Goal: Task Accomplishment & Management: Manage account settings

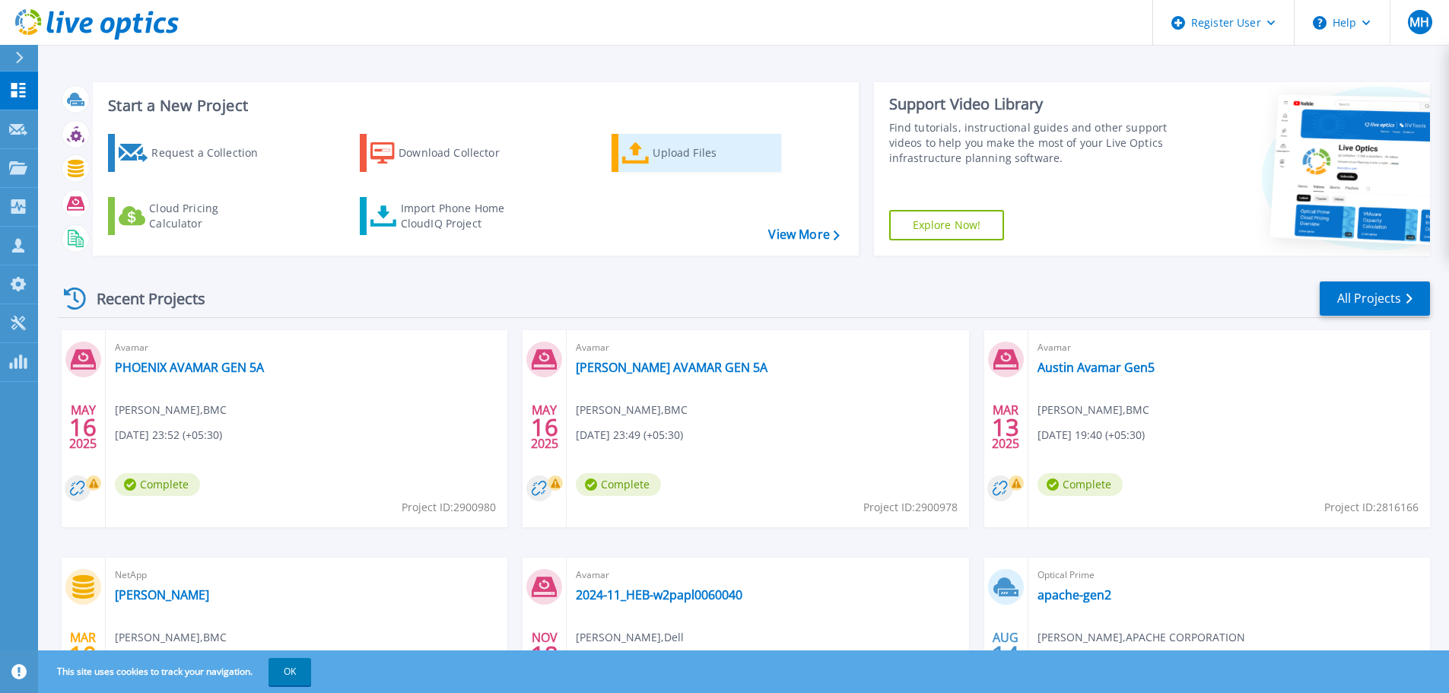
click at [676, 160] on div "Upload Files" at bounding box center [714, 153] width 122 height 30
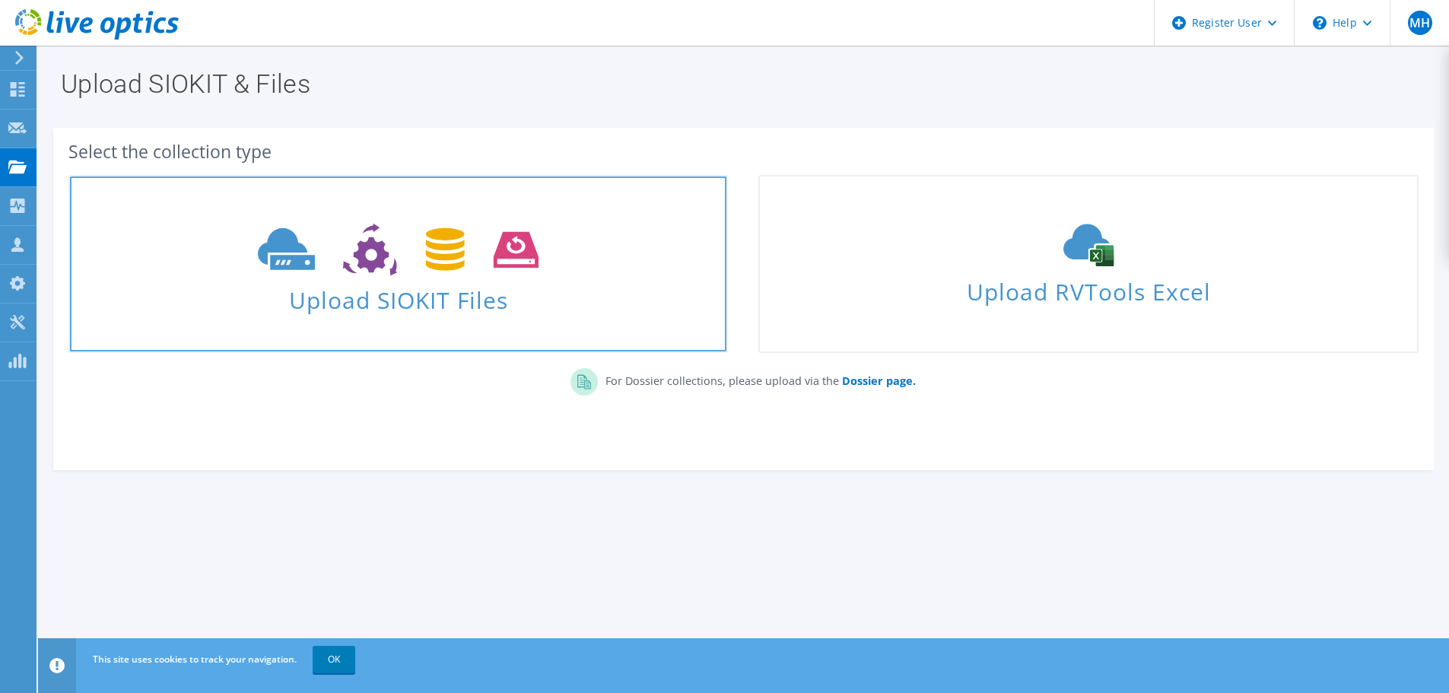
click at [407, 283] on span "Upload SIOKIT Files" at bounding box center [398, 295] width 657 height 33
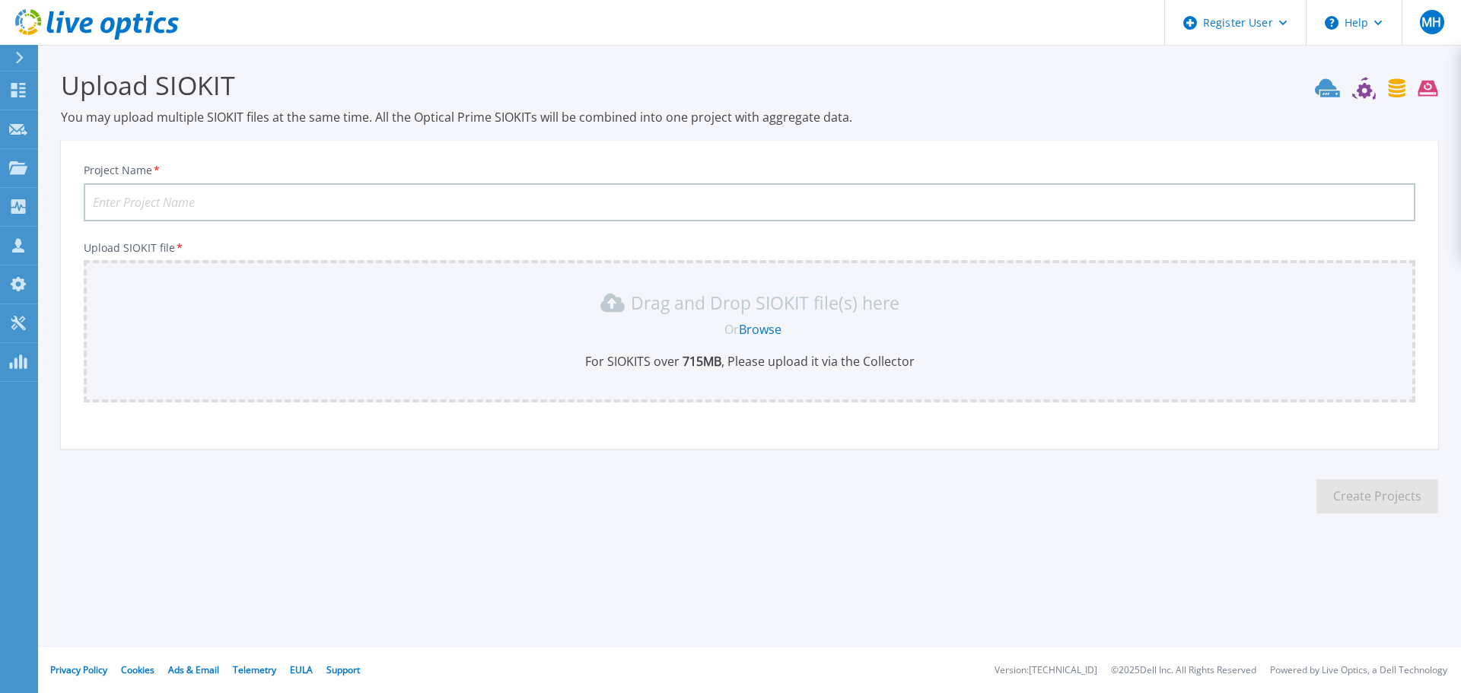
click at [328, 204] on input "Project Name *" at bounding box center [749, 202] width 1331 height 38
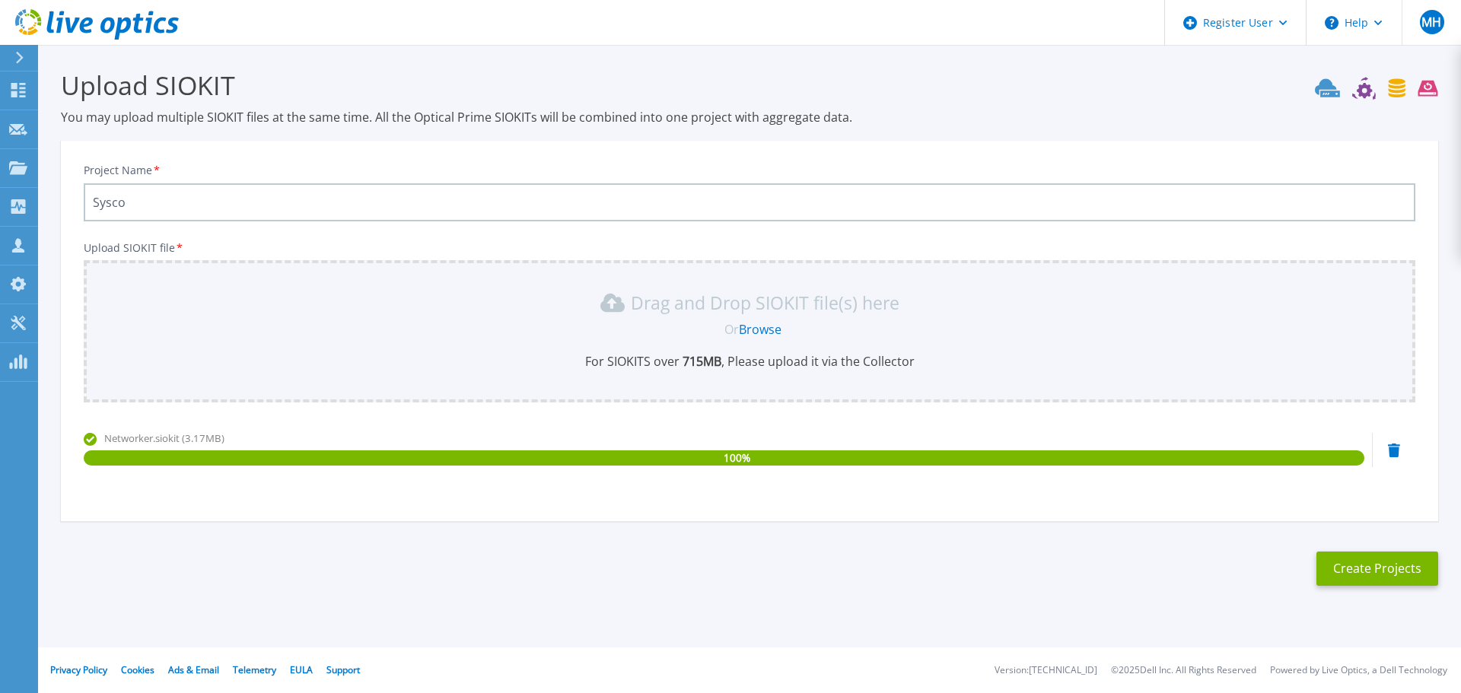
click at [454, 203] on input "Sysco" at bounding box center [749, 202] width 1331 height 38
paste input "Pallasm349nwr01"
click at [485, 188] on input "SyscoPallasm349nwr01" at bounding box center [749, 202] width 1331 height 38
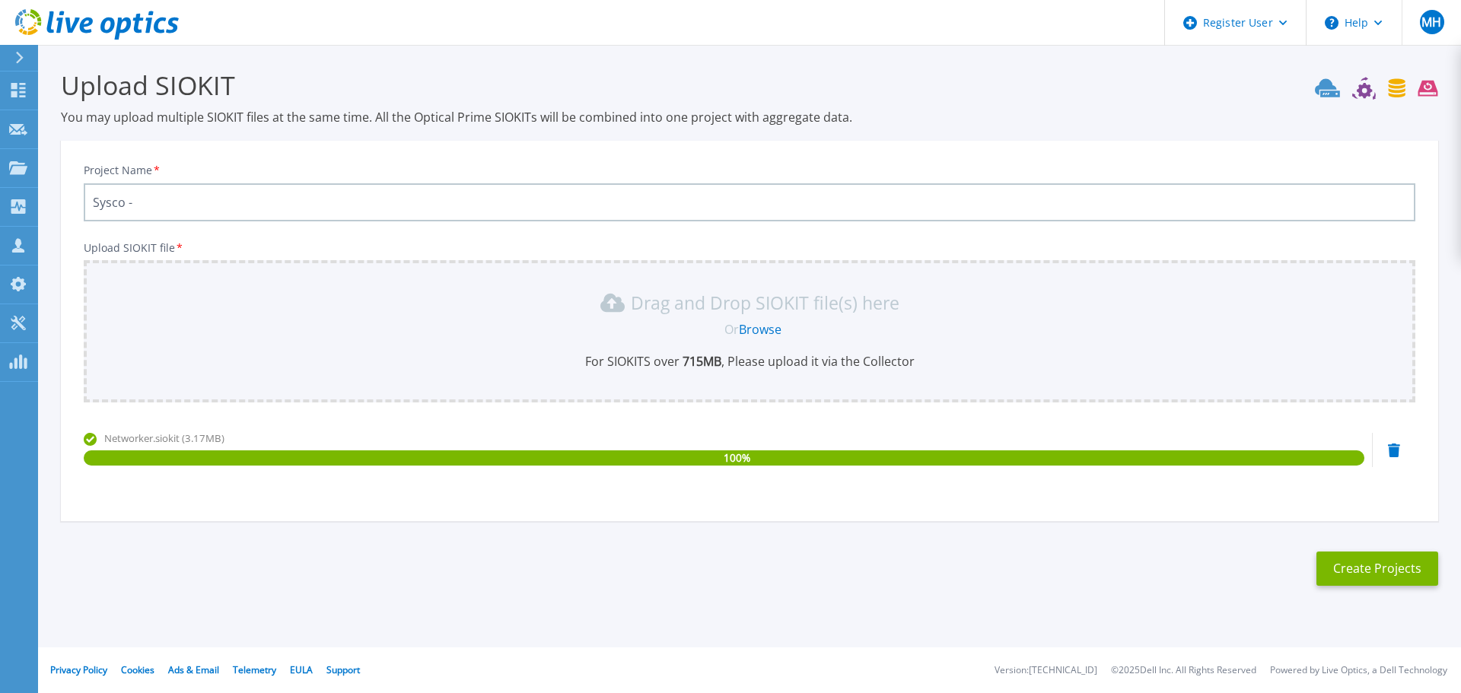
paste input "Pallasm349nwr01"
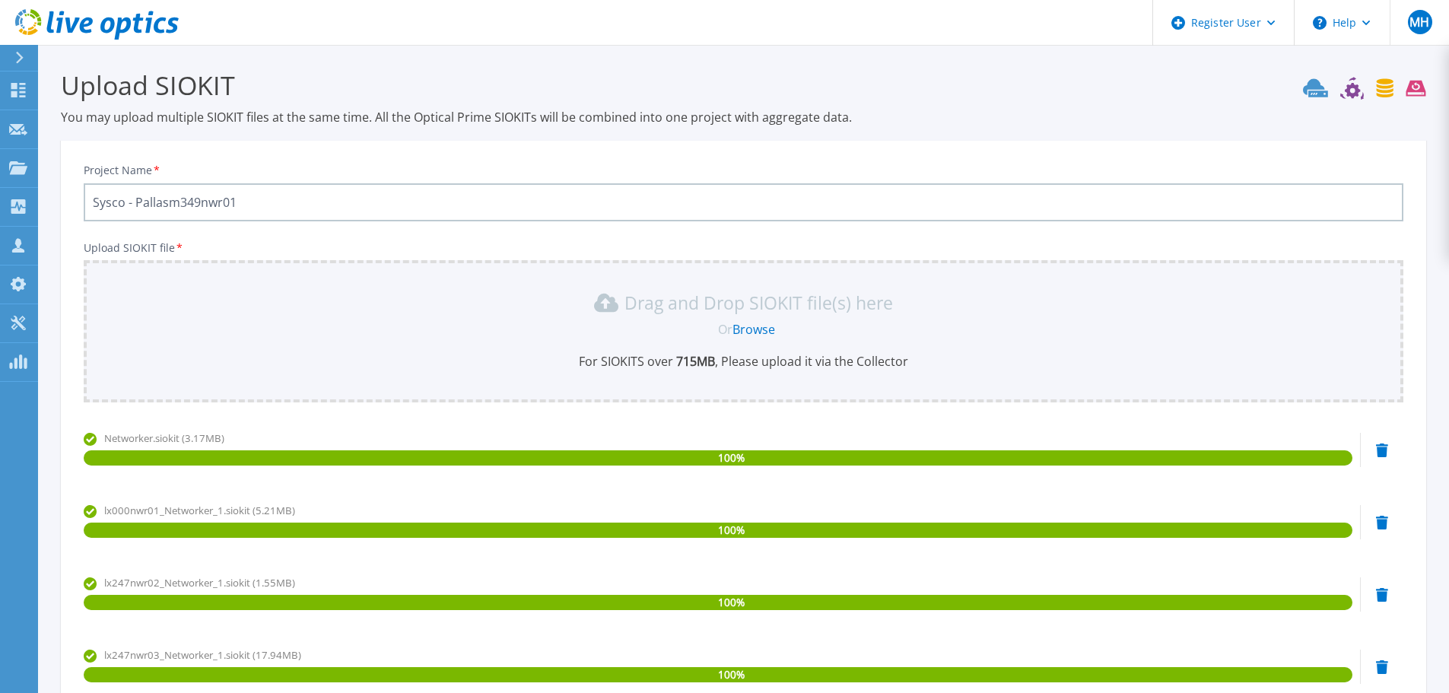
drag, startPoint x: 135, startPoint y: 199, endPoint x: 384, endPoint y: 212, distance: 249.9
click at [384, 212] on input "Sysco - Pallasm349nwr01" at bounding box center [744, 202] width 1320 height 38
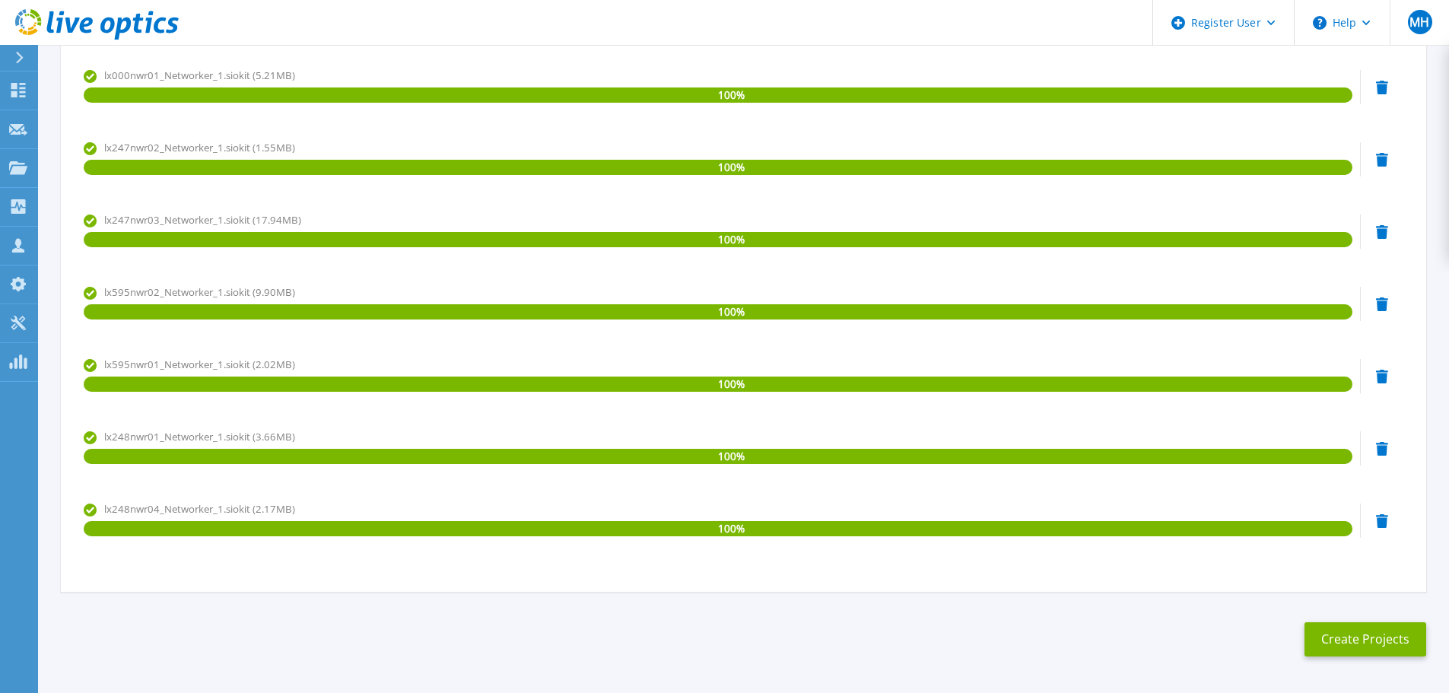
scroll to position [492, 0]
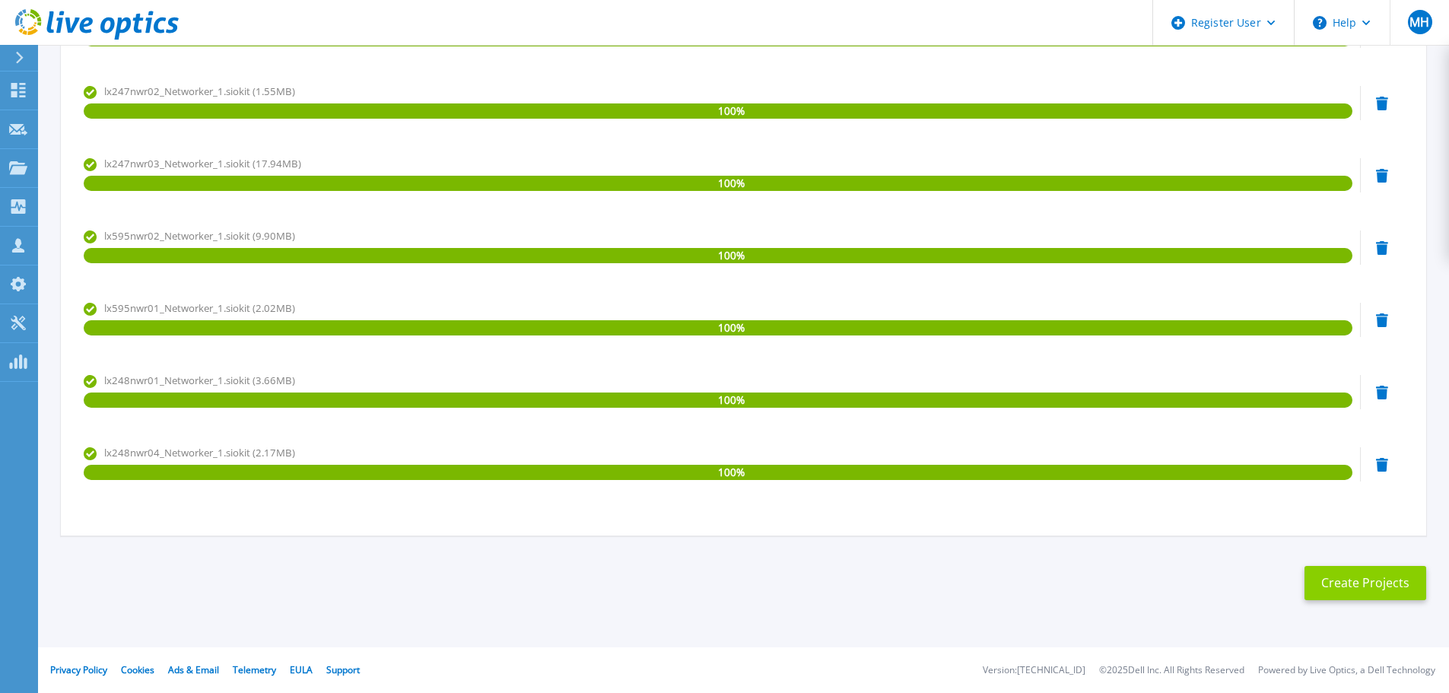
type input "Sysco - VtV Networker"
click at [1370, 587] on button "Create Projects" at bounding box center [1366, 583] width 122 height 34
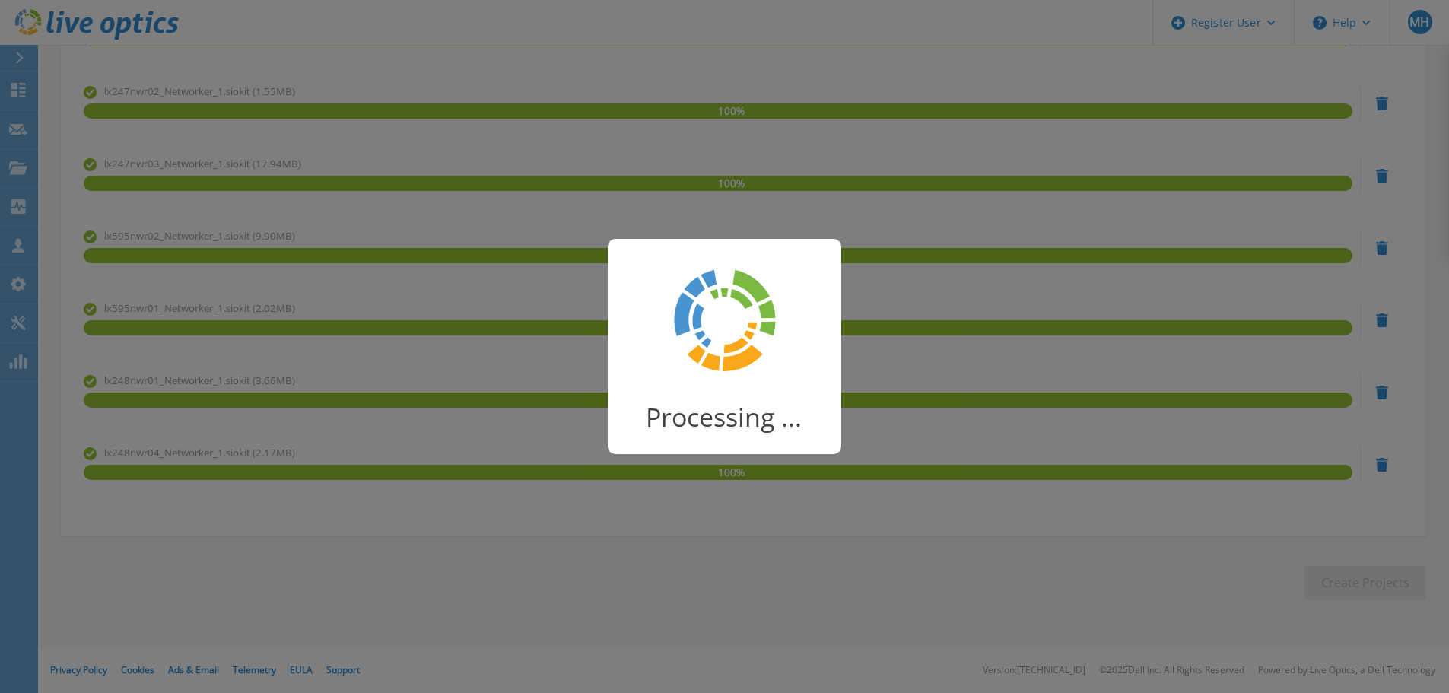
scroll to position [30, 0]
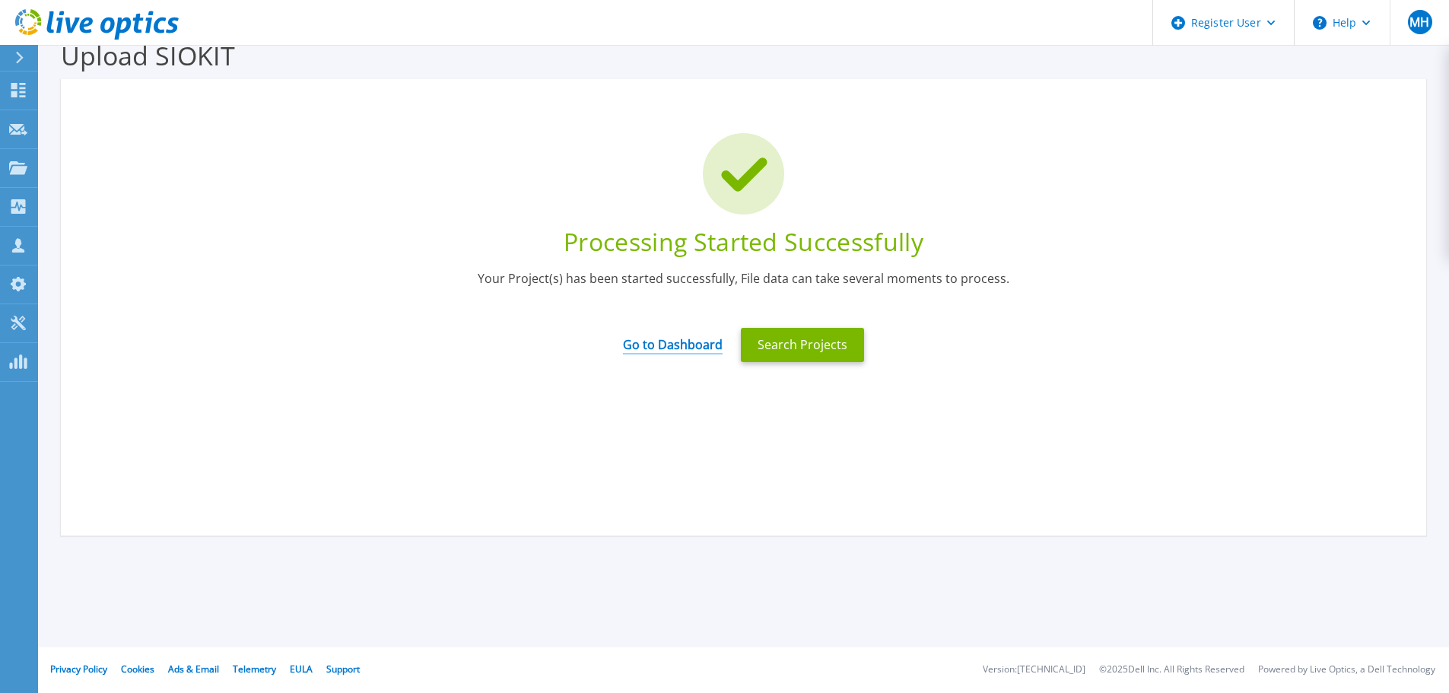
click at [717, 350] on link "Go to Dashboard" at bounding box center [673, 340] width 100 height 30
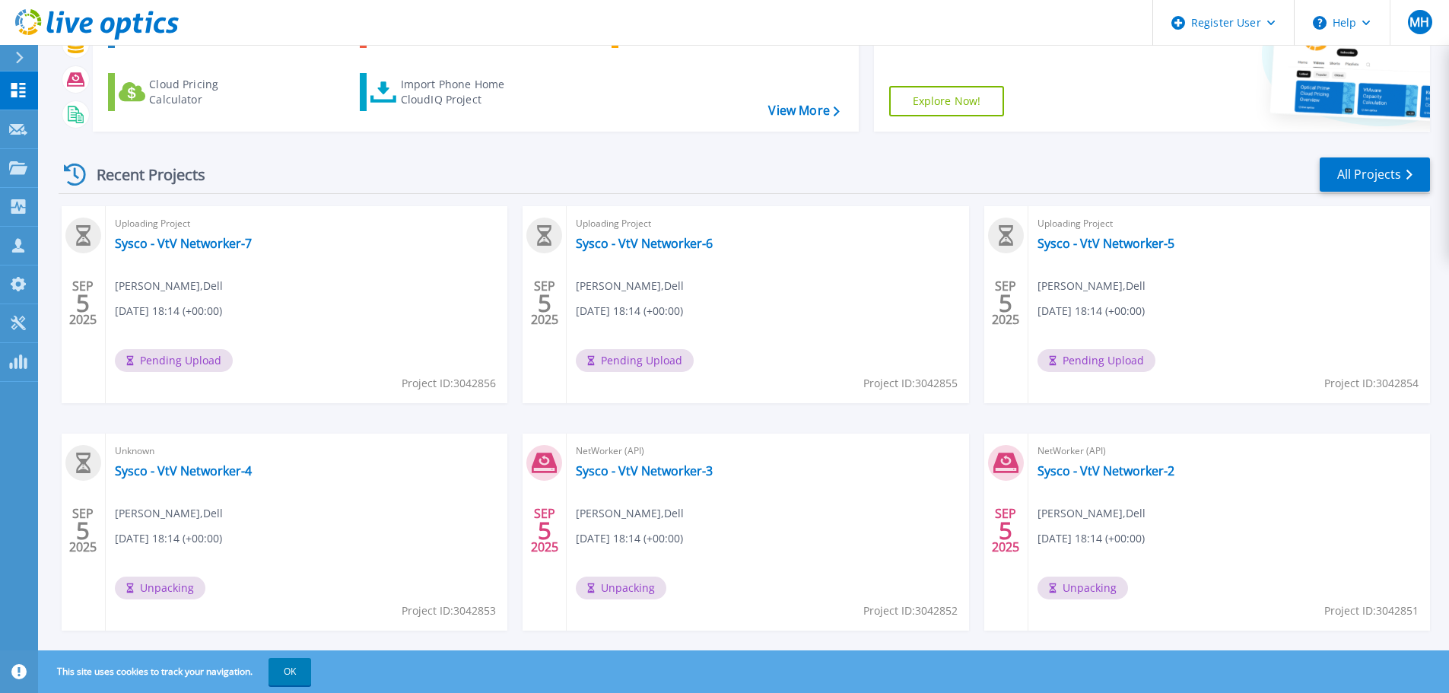
scroll to position [150, 0]
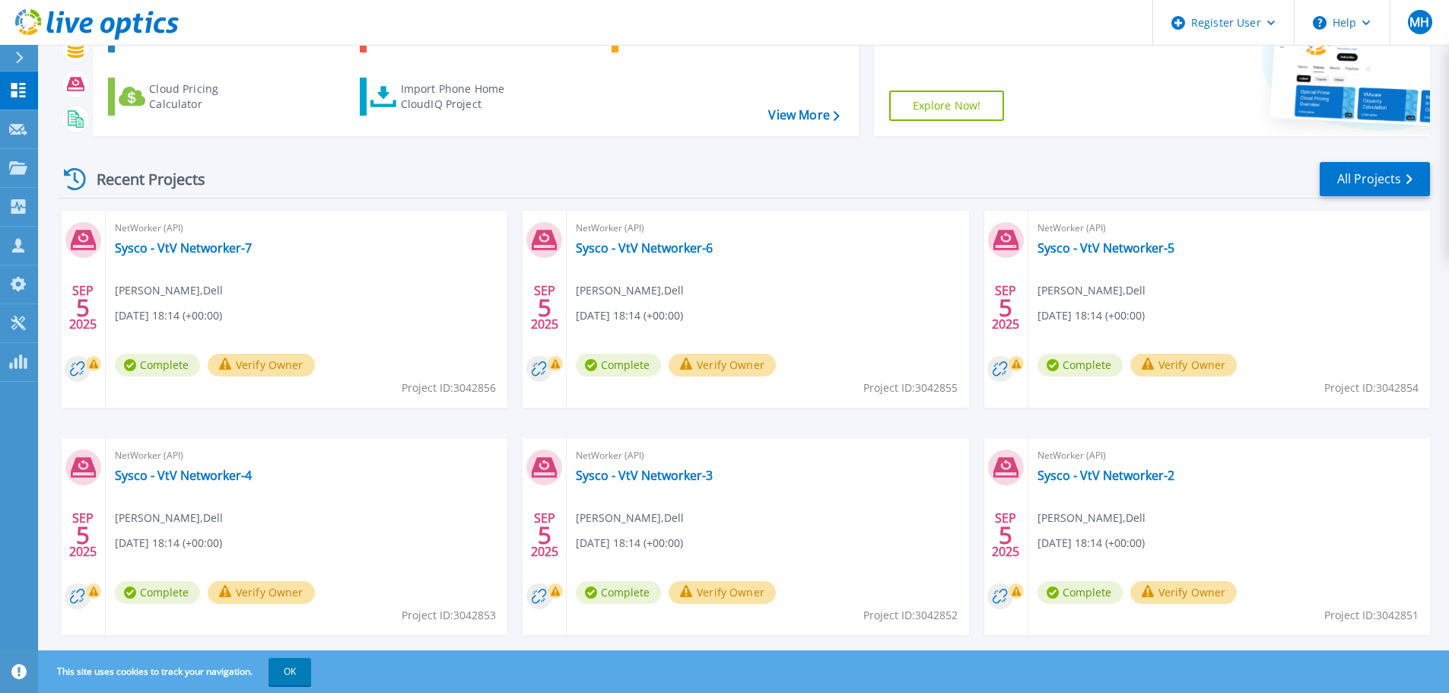
scroll to position [150, 0]
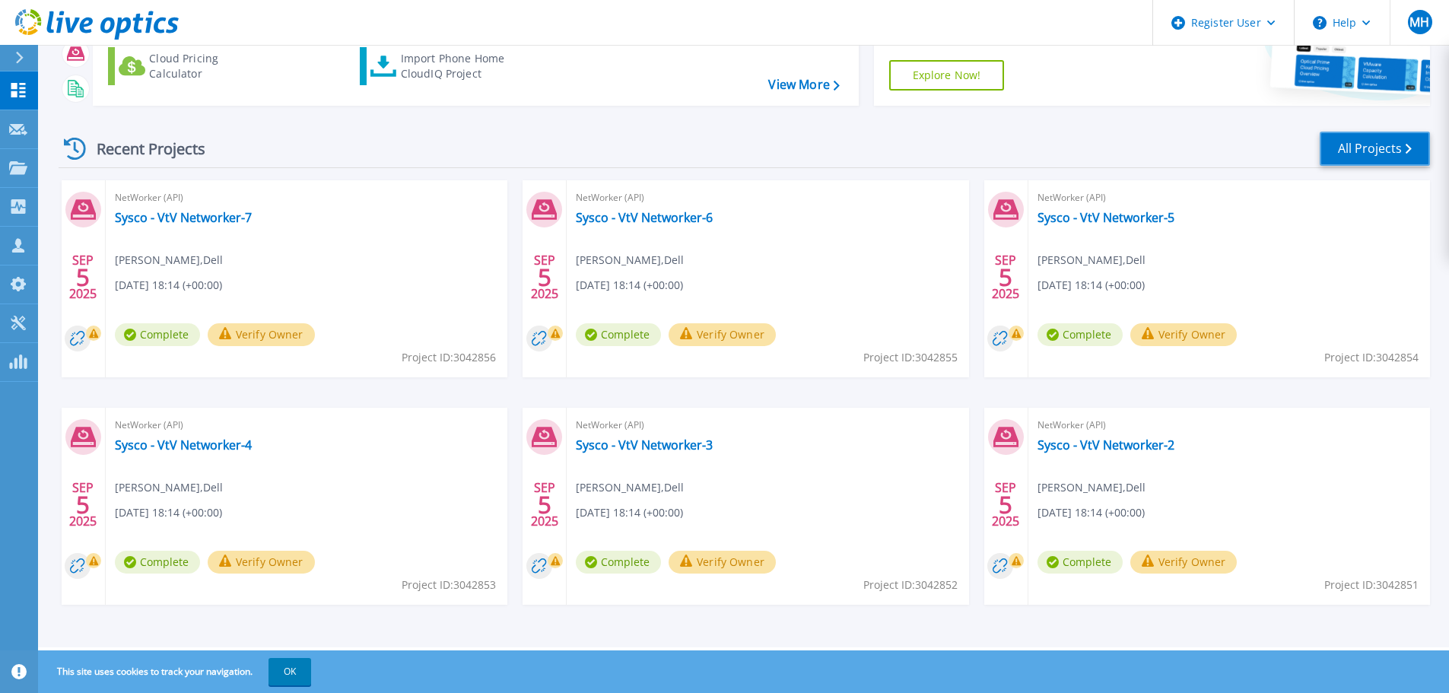
click at [1396, 144] on link "All Projects" at bounding box center [1375, 149] width 110 height 34
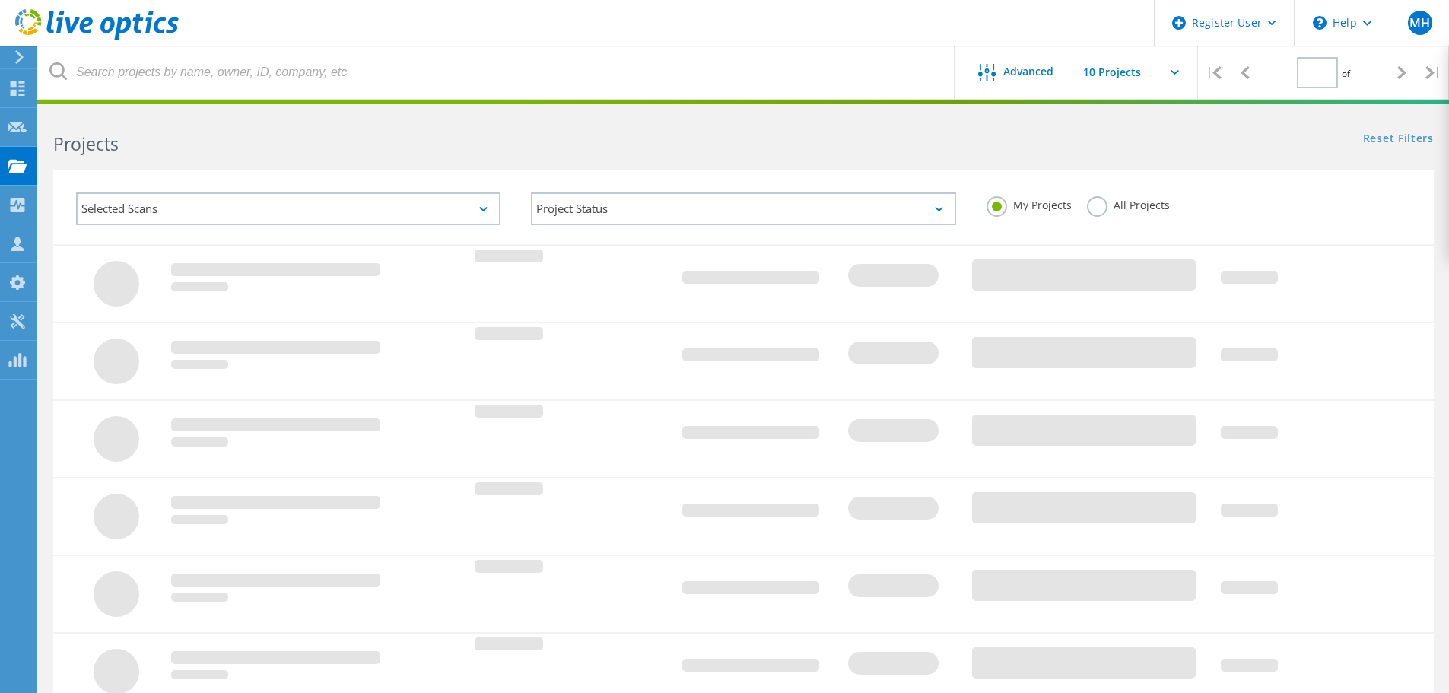
type input "1"
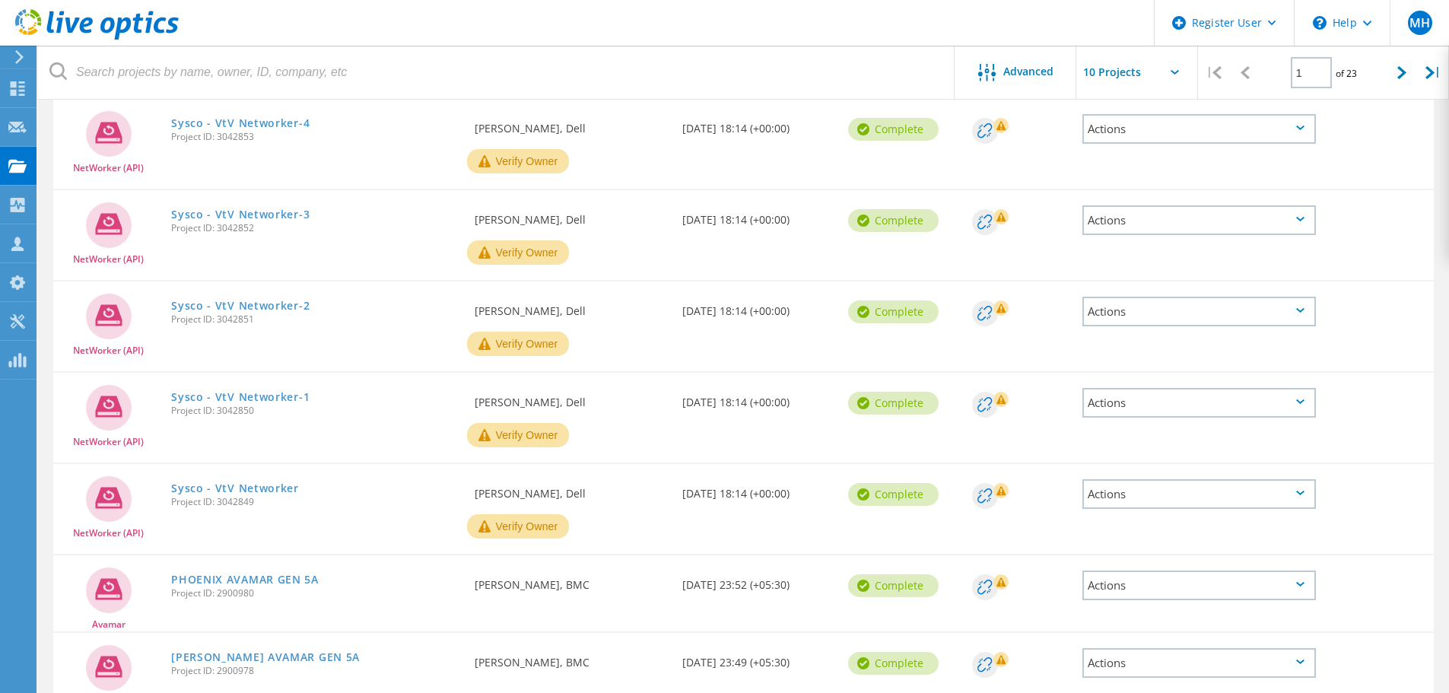
scroll to position [457, 0]
click at [1168, 492] on div "Actions" at bounding box center [1200, 494] width 234 height 30
click at [1181, 495] on div "Download XLSX" at bounding box center [1199, 494] width 231 height 24
click at [1176, 404] on div "Actions" at bounding box center [1200, 402] width 234 height 30
click at [1175, 408] on div "Download XLSX" at bounding box center [1199, 402] width 231 height 24
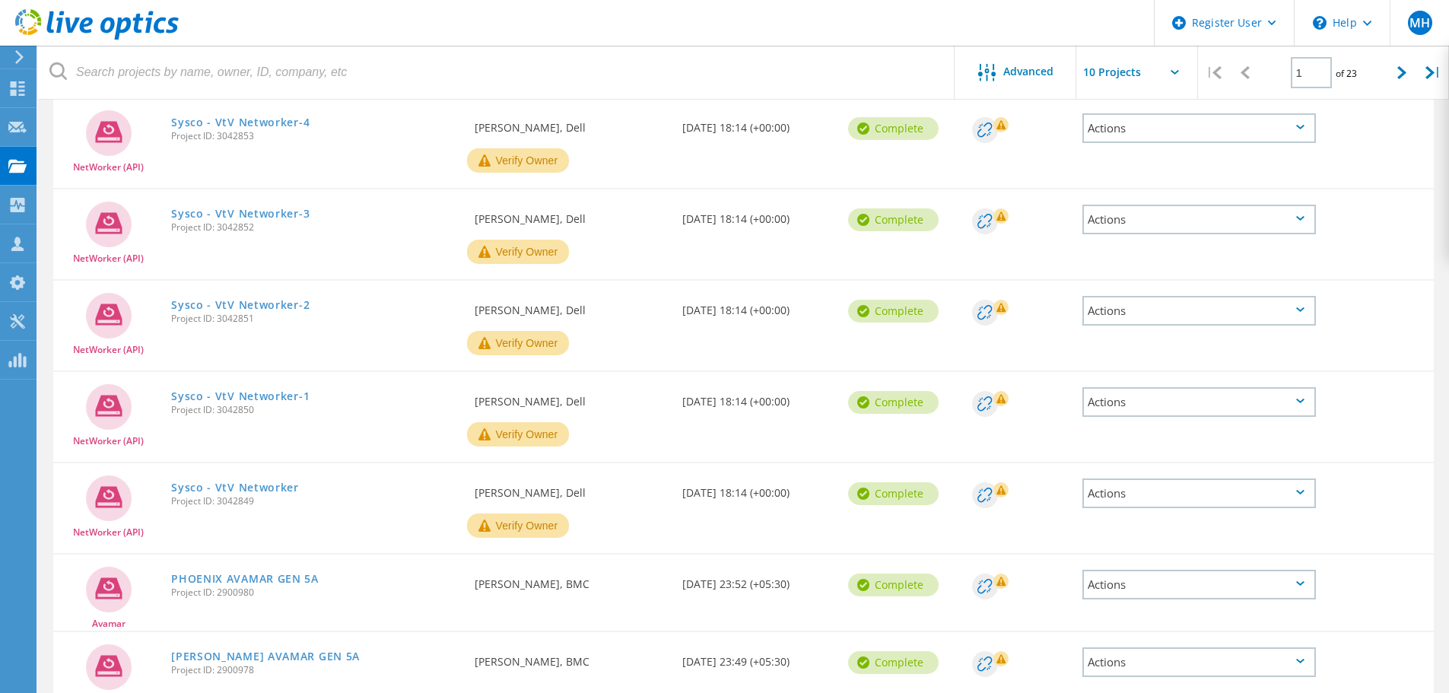
click at [1164, 303] on div "Actions" at bounding box center [1200, 311] width 234 height 30
click at [1164, 314] on div "Download XLSX" at bounding box center [1199, 311] width 231 height 24
click at [1155, 227] on div "Actions" at bounding box center [1200, 220] width 234 height 30
click at [1157, 220] on div "Download XLSX" at bounding box center [1199, 220] width 231 height 24
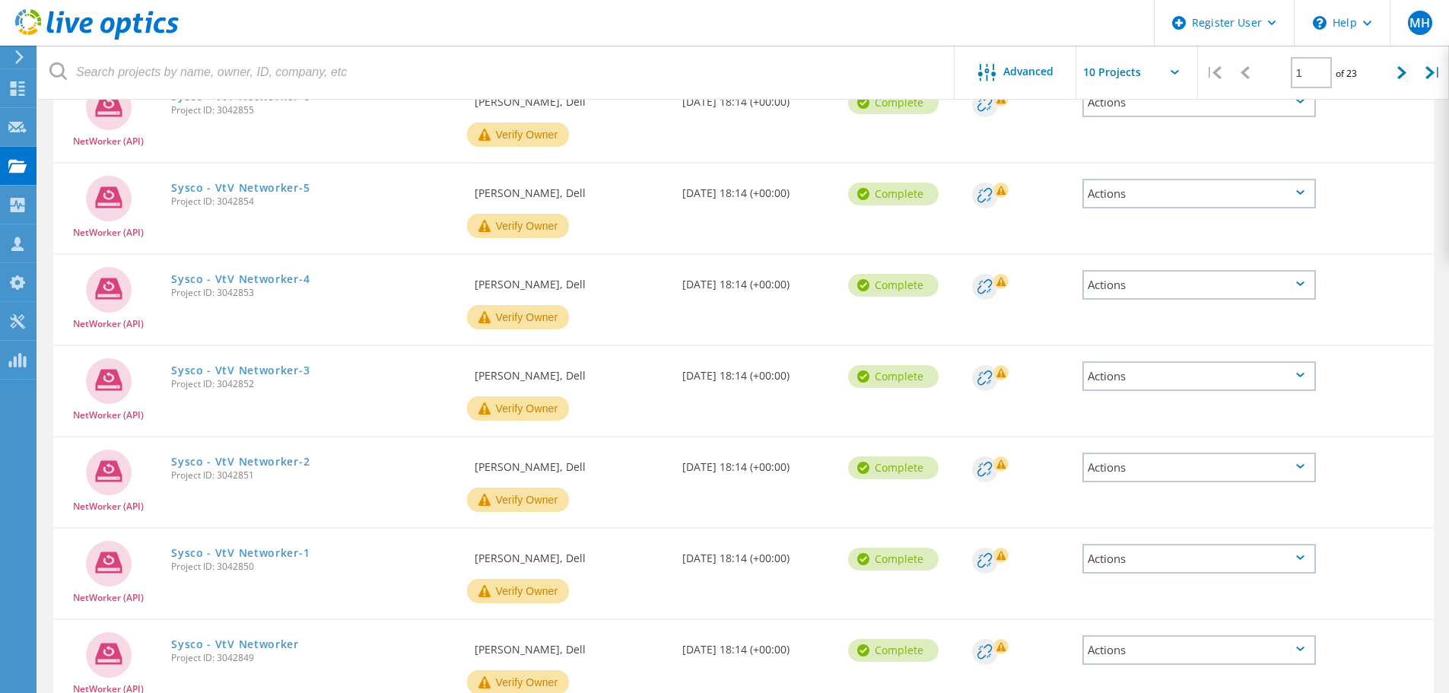
scroll to position [228, 0]
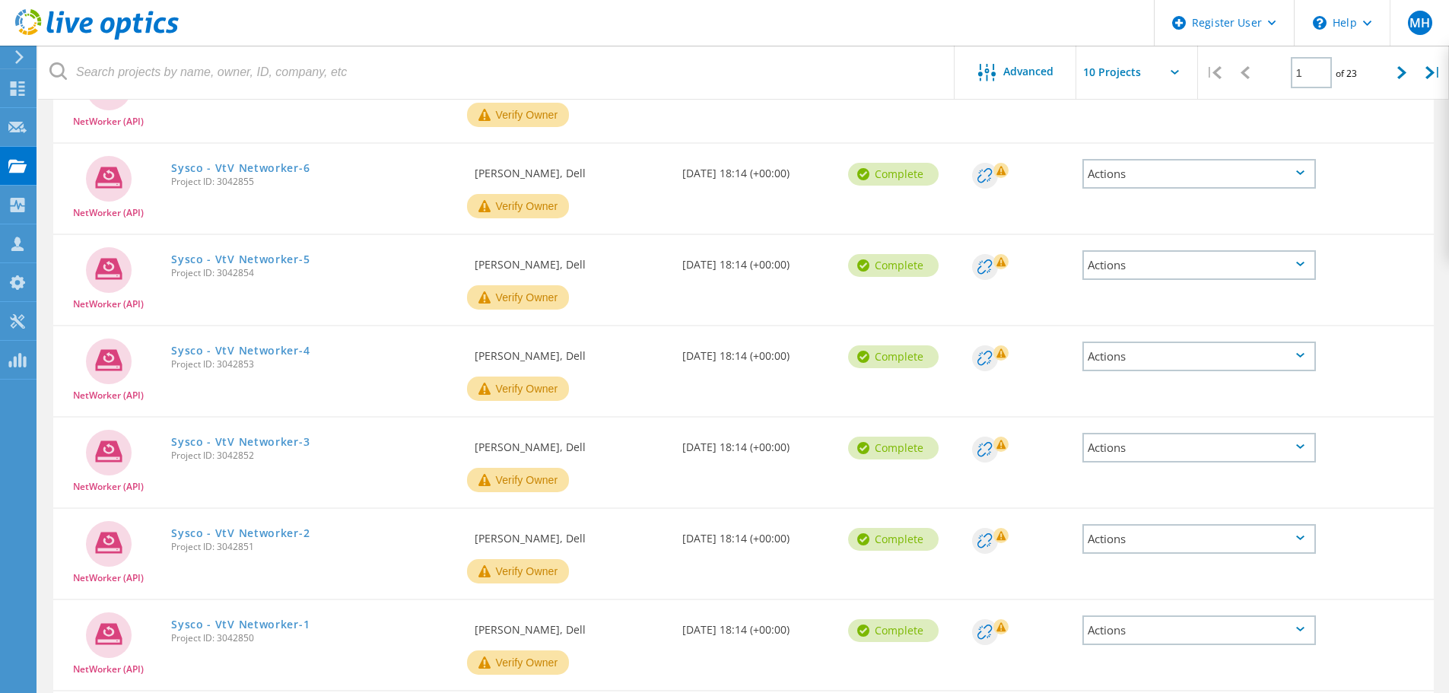
click at [1163, 355] on div "Actions" at bounding box center [1200, 357] width 234 height 30
click at [1163, 361] on div "Download XLSX" at bounding box center [1199, 357] width 231 height 24
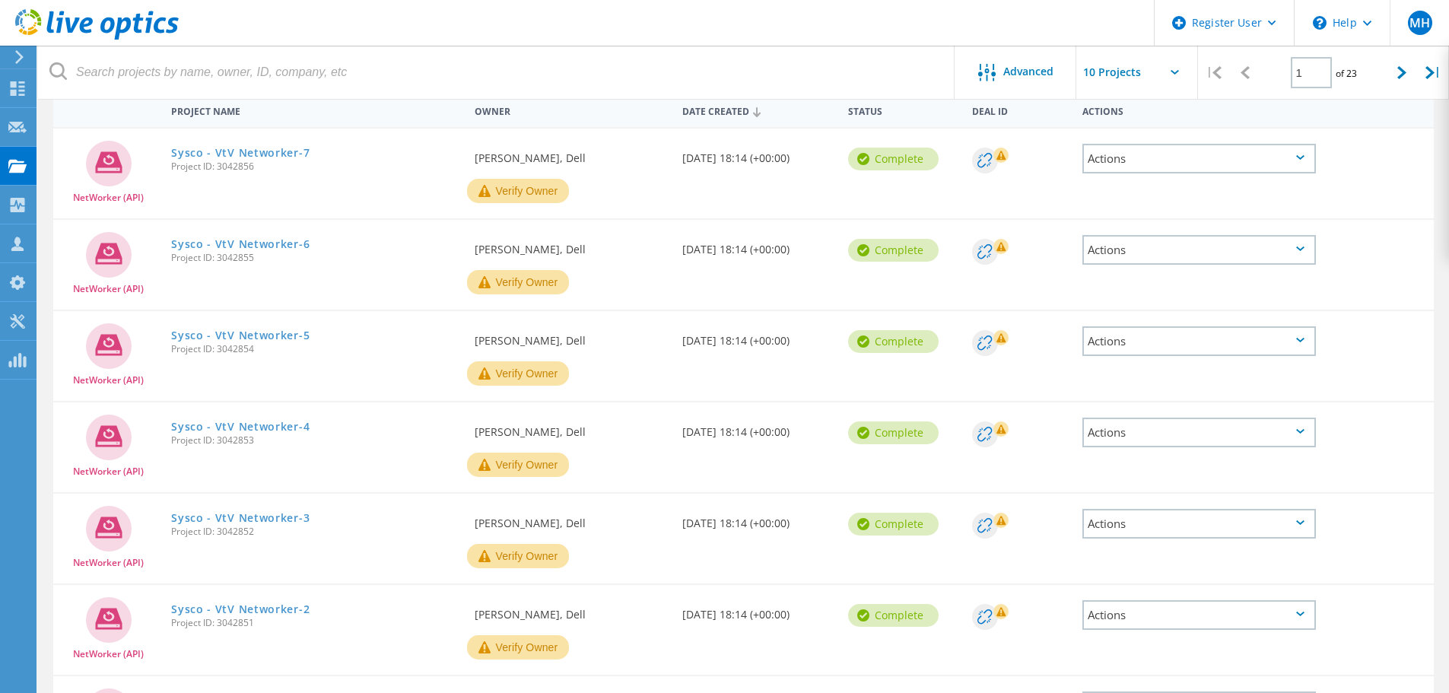
scroll to position [76, 0]
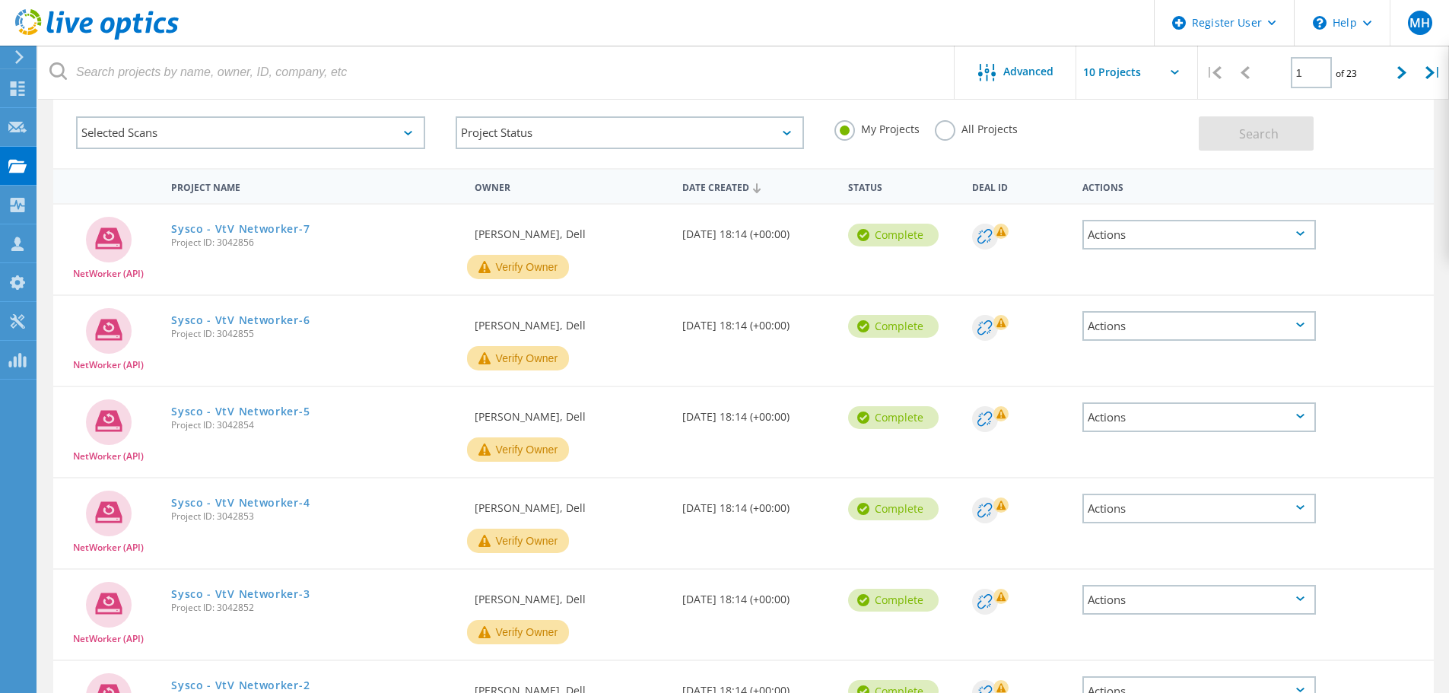
click at [1160, 418] on div "Actions" at bounding box center [1200, 417] width 234 height 30
click at [1160, 421] on div "Download XLSX" at bounding box center [1199, 418] width 231 height 24
click at [1147, 329] on div "Actions" at bounding box center [1200, 326] width 234 height 30
click at [1149, 328] on div "Download XLSX" at bounding box center [1199, 326] width 231 height 24
click at [1150, 234] on div "Actions" at bounding box center [1200, 235] width 234 height 30
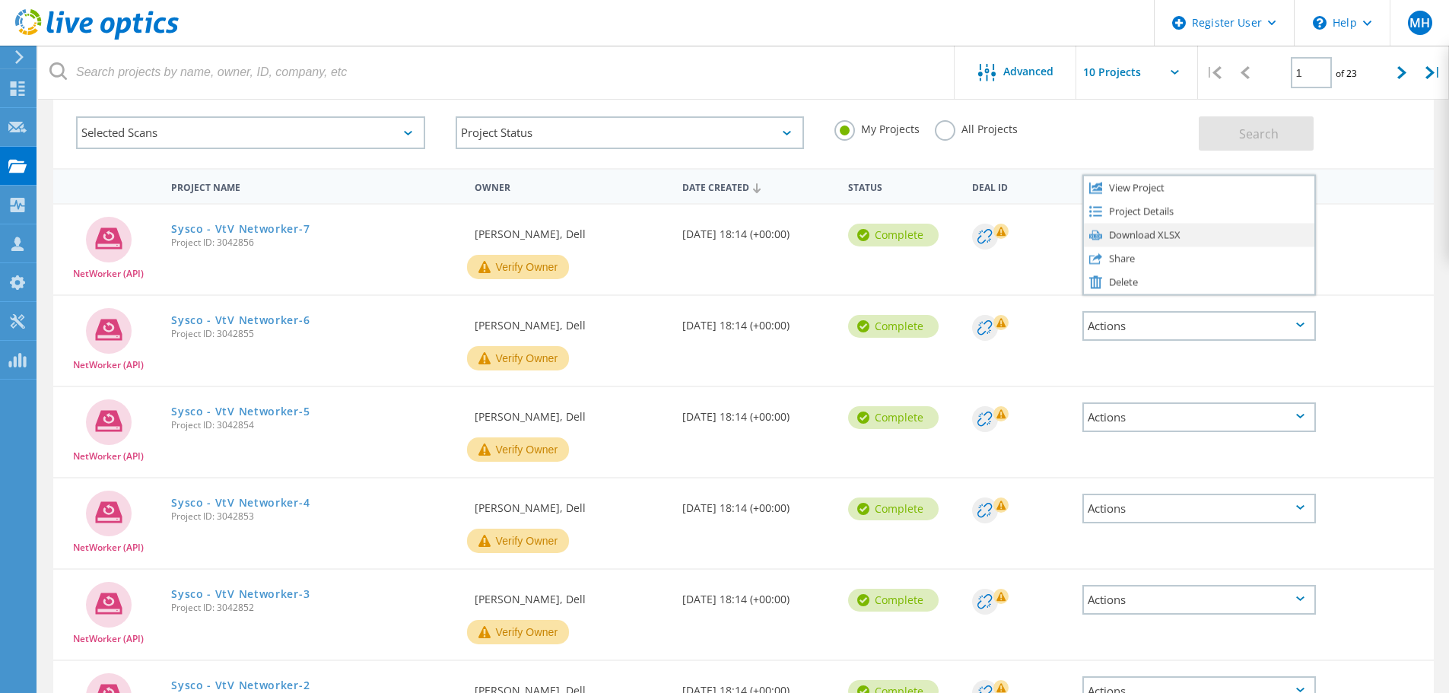
click at [1151, 241] on div "Download XLSX" at bounding box center [1199, 235] width 231 height 24
